Goal: Task Accomplishment & Management: Manage account settings

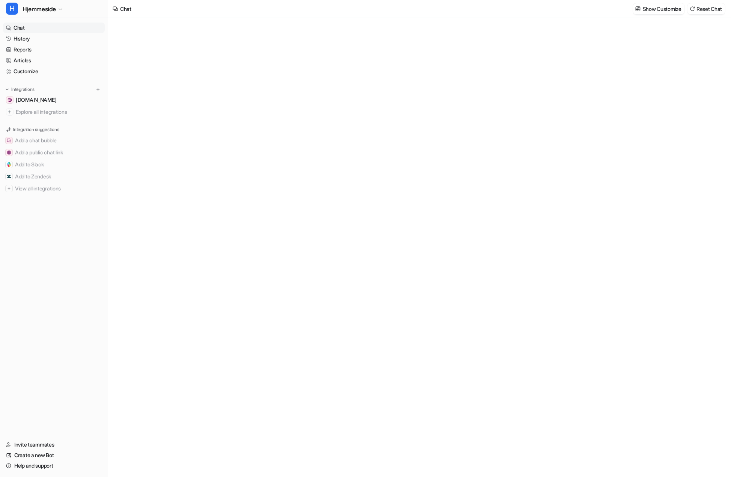
type textarea "**********"
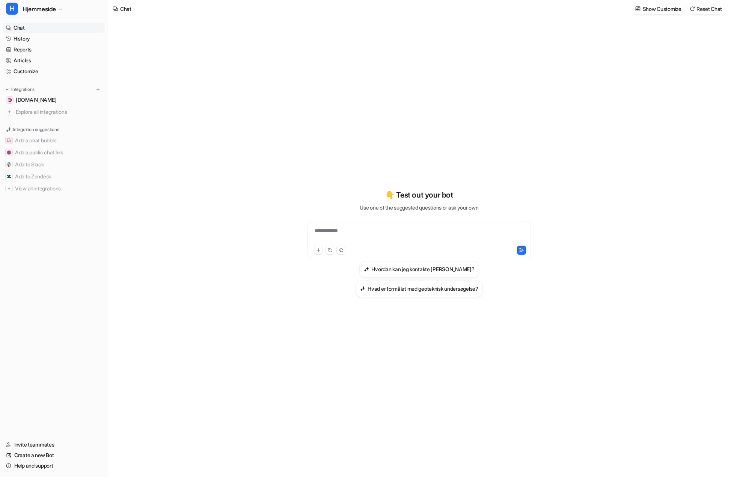
click at [424, 271] on h3 "Hvordan kan jeg kontakte [PERSON_NAME]?" at bounding box center [422, 269] width 103 height 8
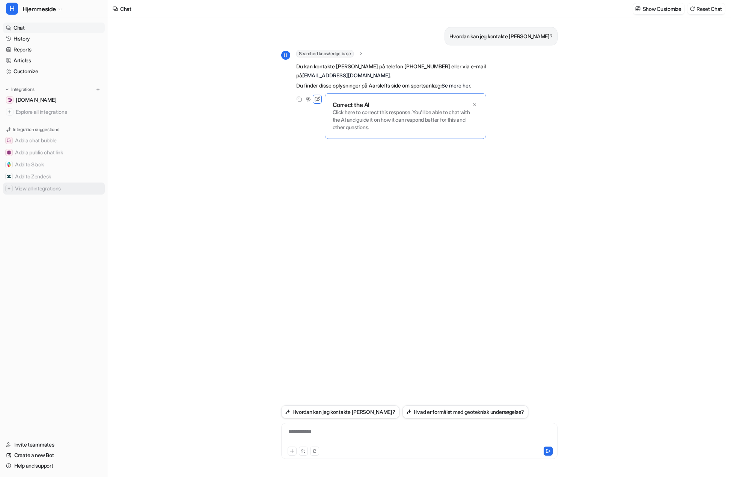
click at [9, 189] on img at bounding box center [9, 188] width 5 height 5
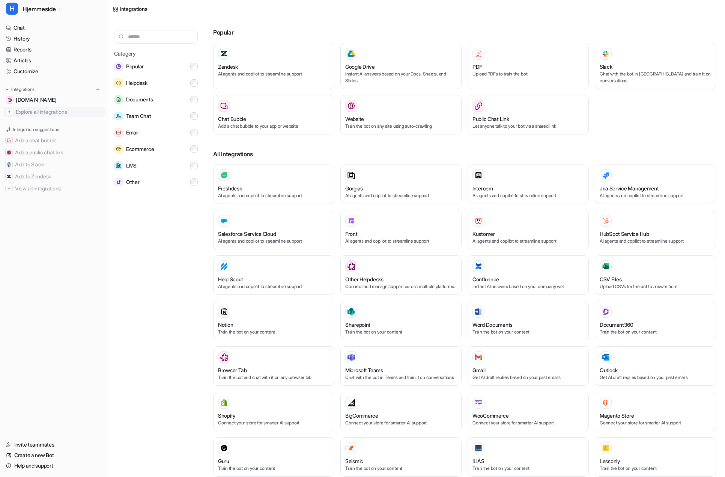
click at [9, 113] on img at bounding box center [10, 112] width 8 height 8
click at [50, 110] on span "Explore all integrations" at bounding box center [59, 112] width 86 height 12
click at [32, 62] on link "Articles" at bounding box center [54, 60] width 102 height 11
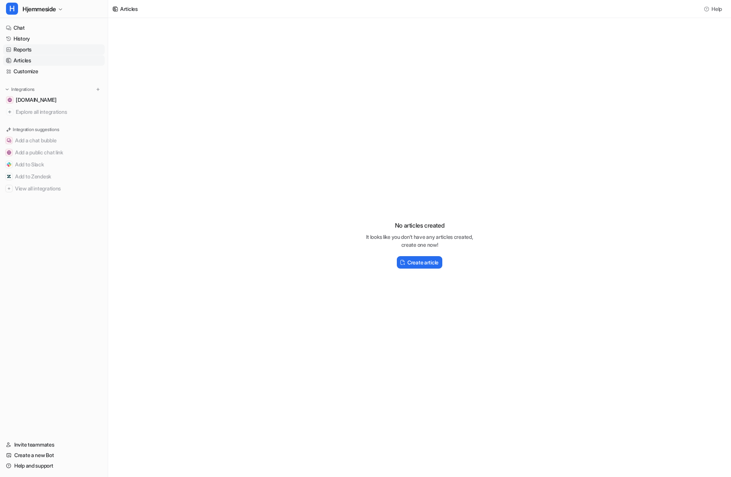
click at [23, 51] on link "Reports" at bounding box center [54, 49] width 102 height 11
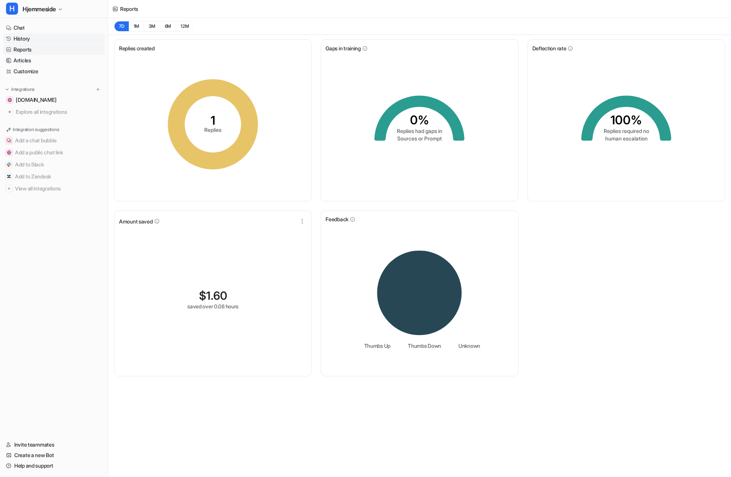
click at [24, 39] on link "History" at bounding box center [54, 38] width 102 height 11
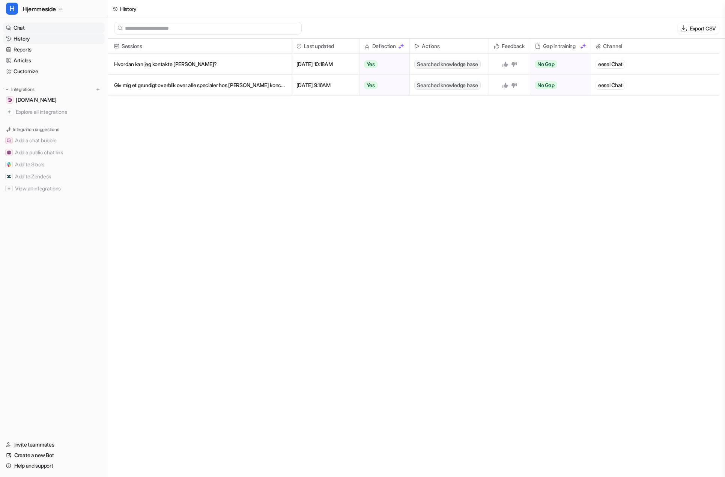
click at [19, 27] on link "Chat" at bounding box center [54, 28] width 102 height 11
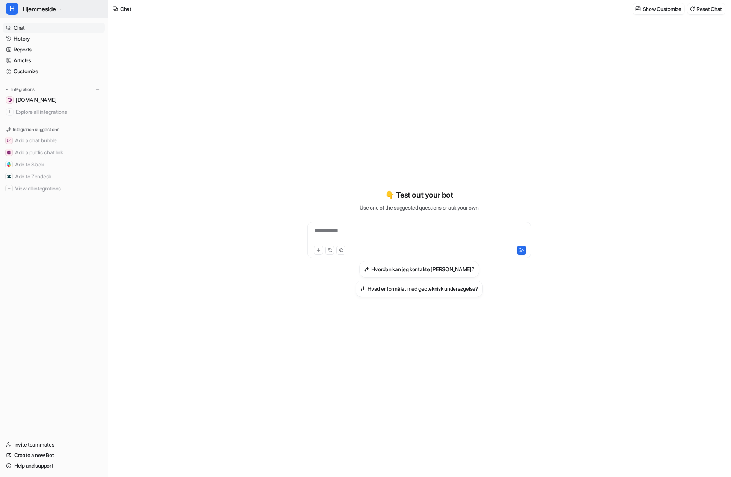
click at [59, 10] on button "H Hjemmeside" at bounding box center [54, 9] width 108 height 18
click at [321, 231] on div "**********" at bounding box center [419, 235] width 220 height 17
click at [319, 231] on div at bounding box center [419, 235] width 220 height 17
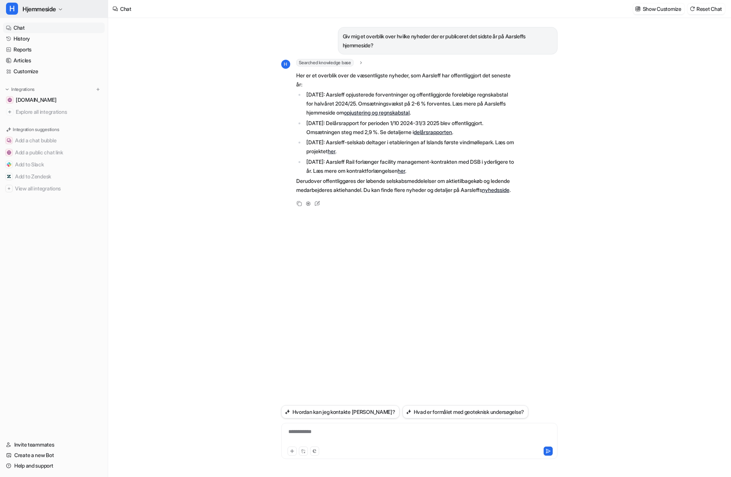
click at [59, 7] on icon "button" at bounding box center [60, 9] width 5 height 5
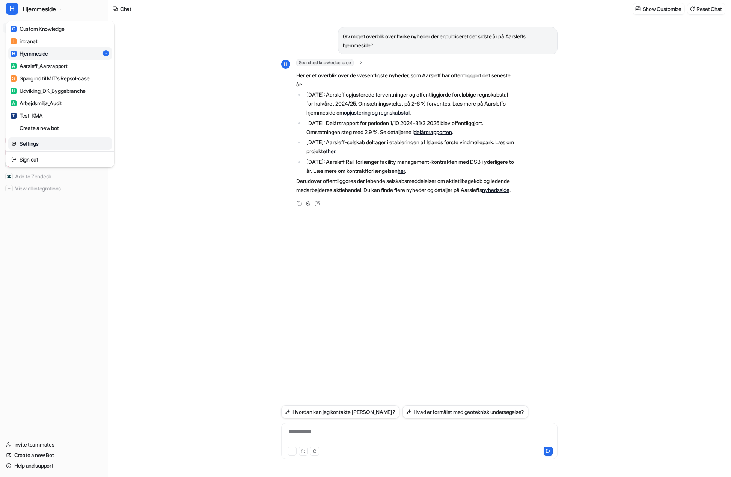
click at [29, 146] on link "Settings" at bounding box center [60, 143] width 104 height 12
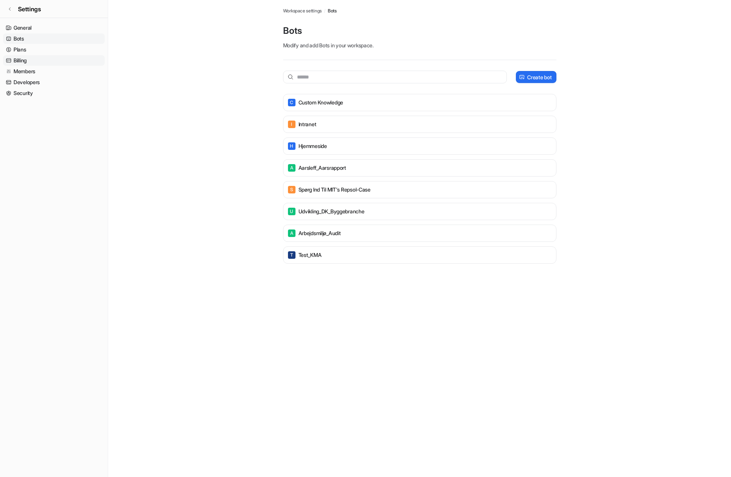
click at [26, 63] on link "Billing" at bounding box center [54, 60] width 102 height 11
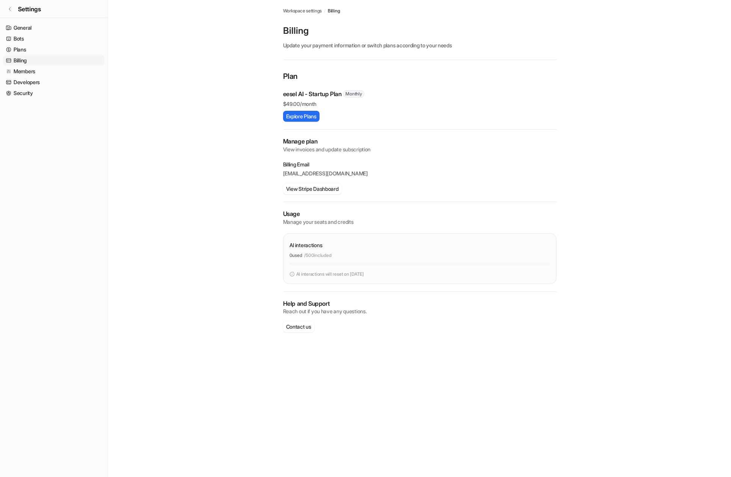
click at [325, 66] on div "Plan eesel AI - Startup Plan Monthly $ 49.00/month Explore Plans Manage plan Vi…" at bounding box center [419, 203] width 273 height 287
click at [319, 189] on button "View Stripe Dashboard" at bounding box center [312, 188] width 59 height 11
